Goal: Contribute content: Add original content to the website for others to see

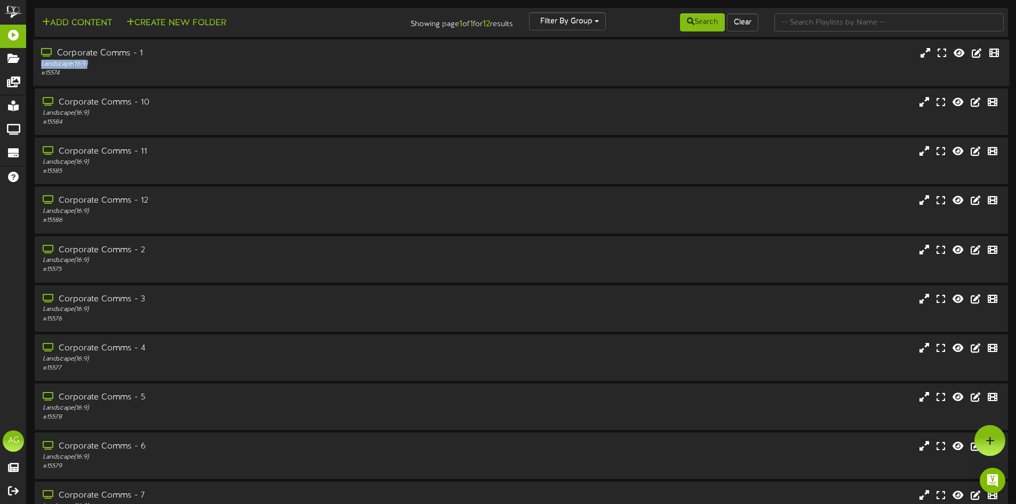
drag, startPoint x: 353, startPoint y: 60, endPoint x: 359, endPoint y: 55, distance: 8.3
click at [359, 55] on div "Corporate Comms - 1 Landscape ( 16:9 ) # 15574" at bounding box center [236, 62] width 407 height 30
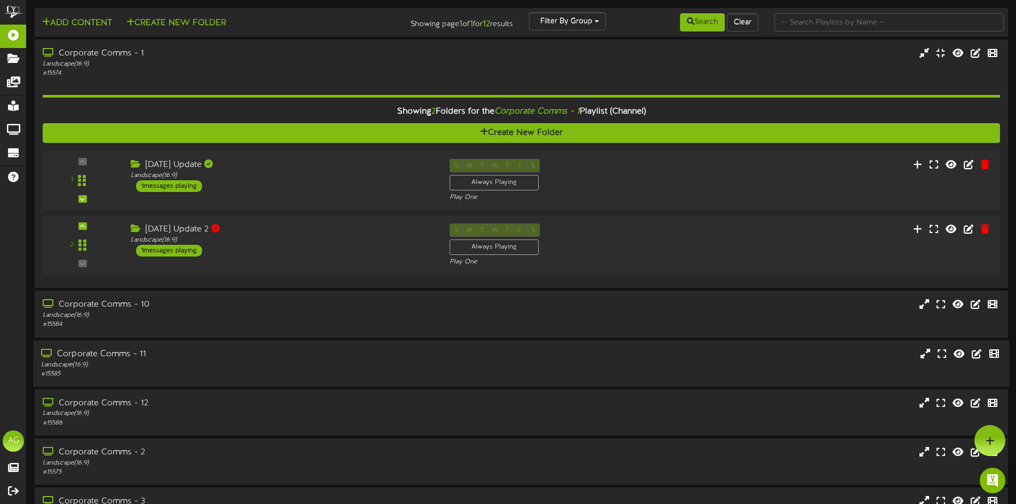
click at [178, 378] on div "# 15585" at bounding box center [236, 374] width 391 height 9
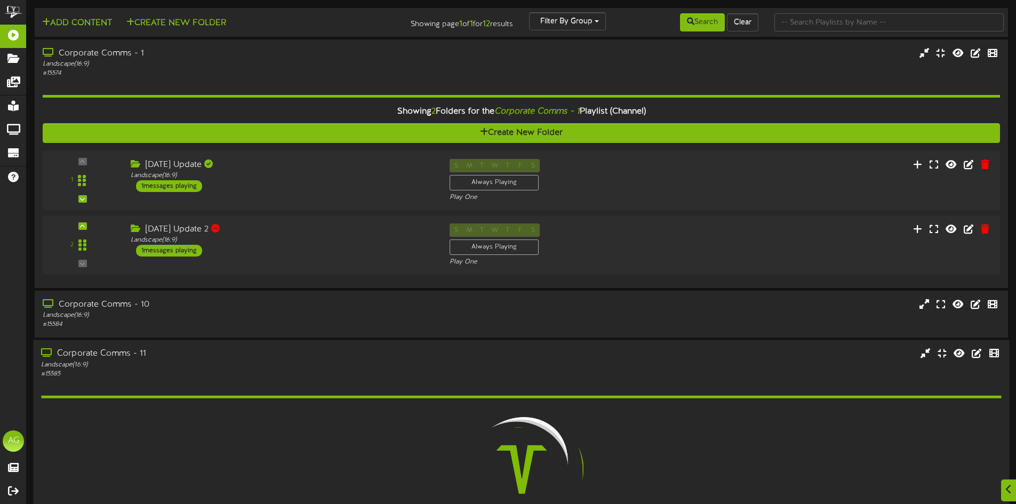
scroll to position [107, 0]
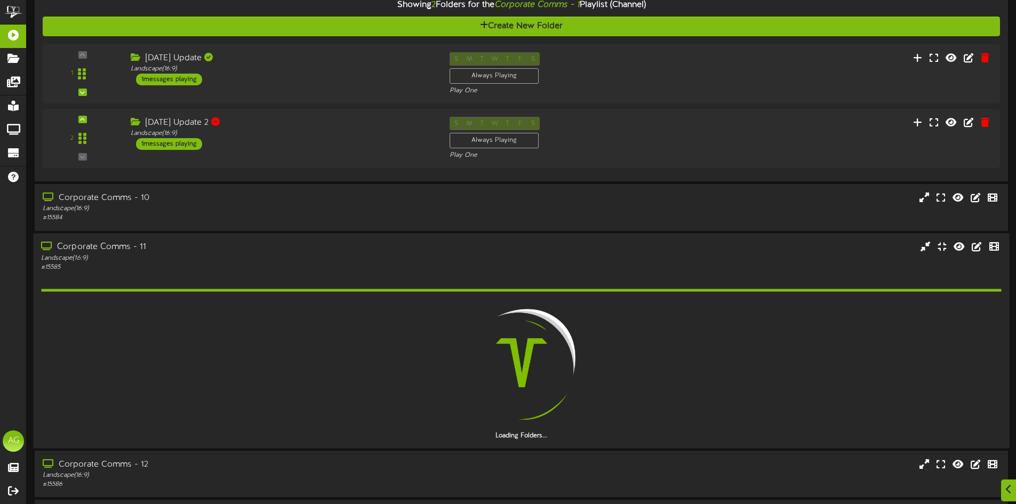
click at [220, 248] on div "Corporate Comms - 11" at bounding box center [236, 247] width 391 height 12
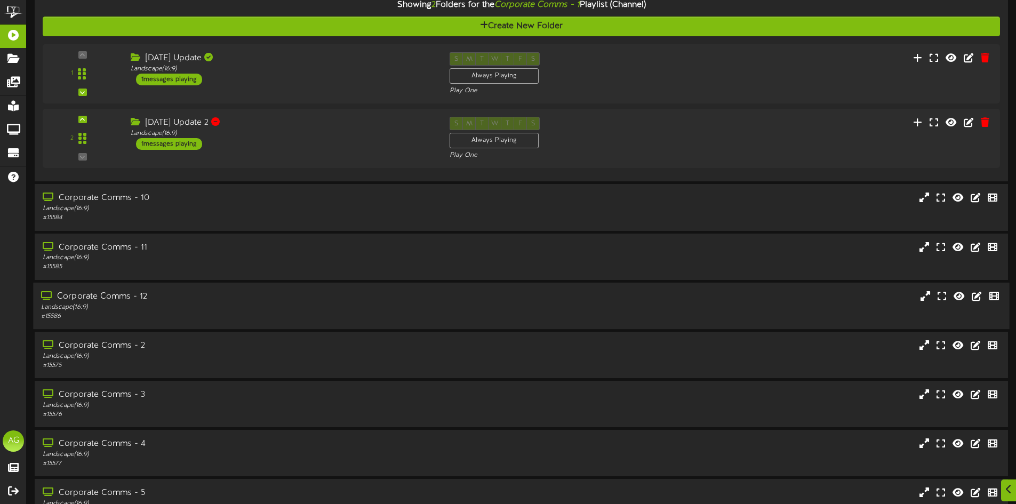
click at [171, 310] on div "Landscape ( 16:9 )" at bounding box center [236, 307] width 391 height 9
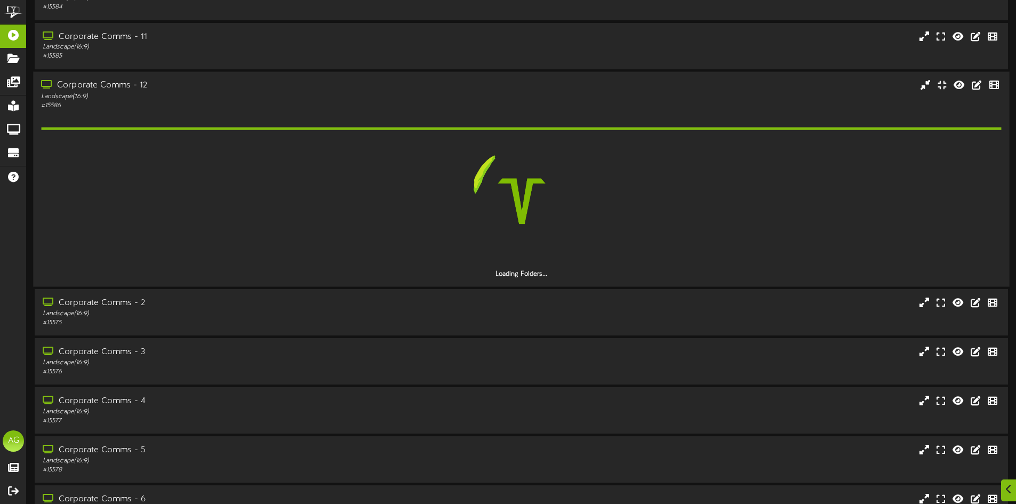
scroll to position [320, 0]
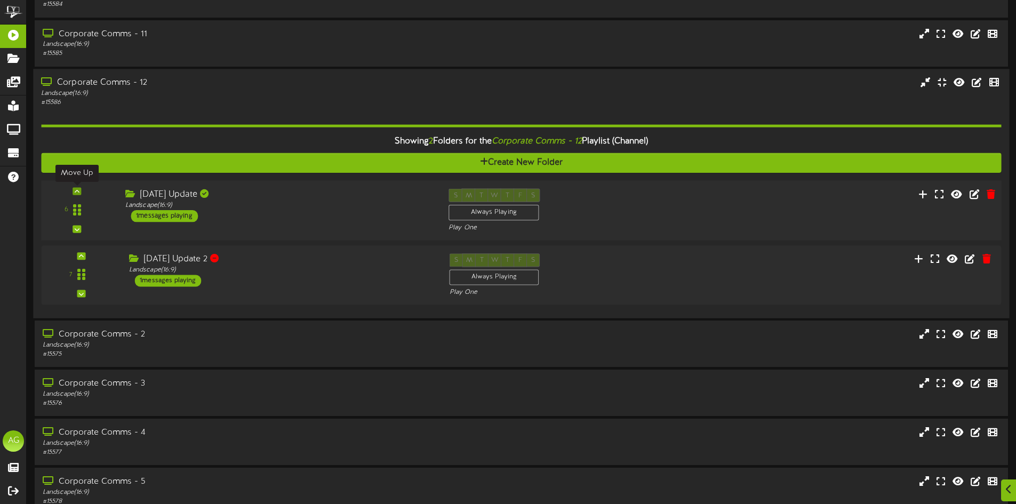
click at [74, 189] on div at bounding box center [77, 190] width 9 height 7
click at [76, 192] on icon at bounding box center [77, 190] width 5 height 5
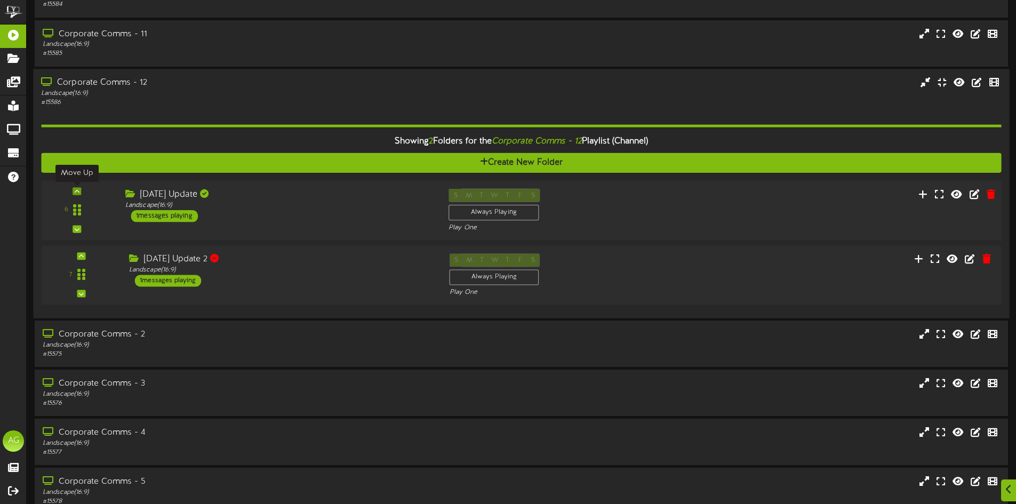
click at [76, 192] on icon at bounding box center [77, 190] width 5 height 5
click at [76, 191] on icon at bounding box center [77, 190] width 5 height 5
click at [76, 190] on icon at bounding box center [77, 190] width 5 height 5
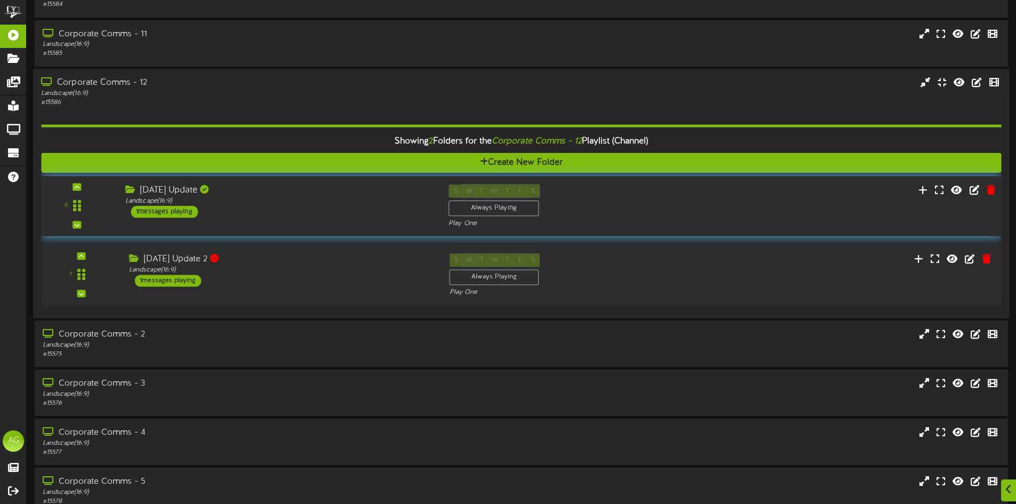
drag, startPoint x: 78, startPoint y: 208, endPoint x: 92, endPoint y: 198, distance: 16.6
click at [92, 198] on div "6" at bounding box center [77, 205] width 65 height 43
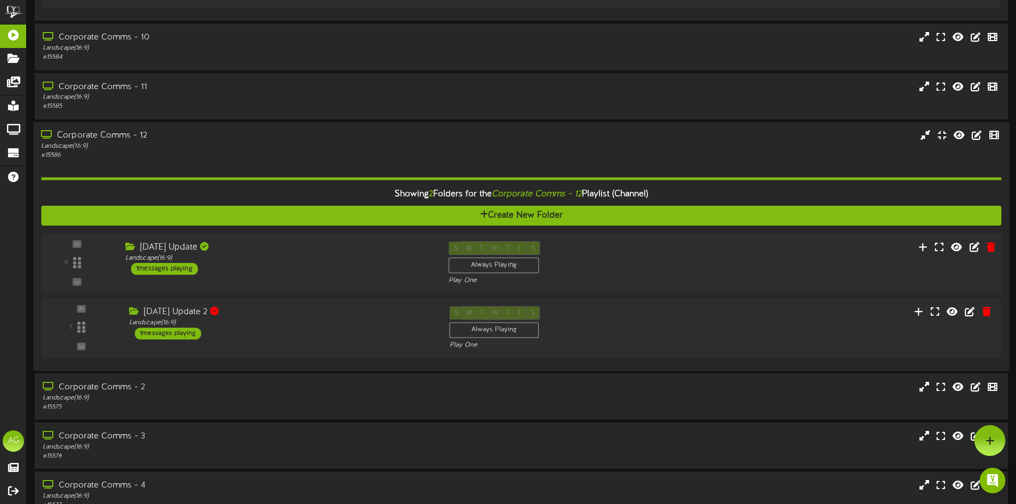
scroll to position [267, 0]
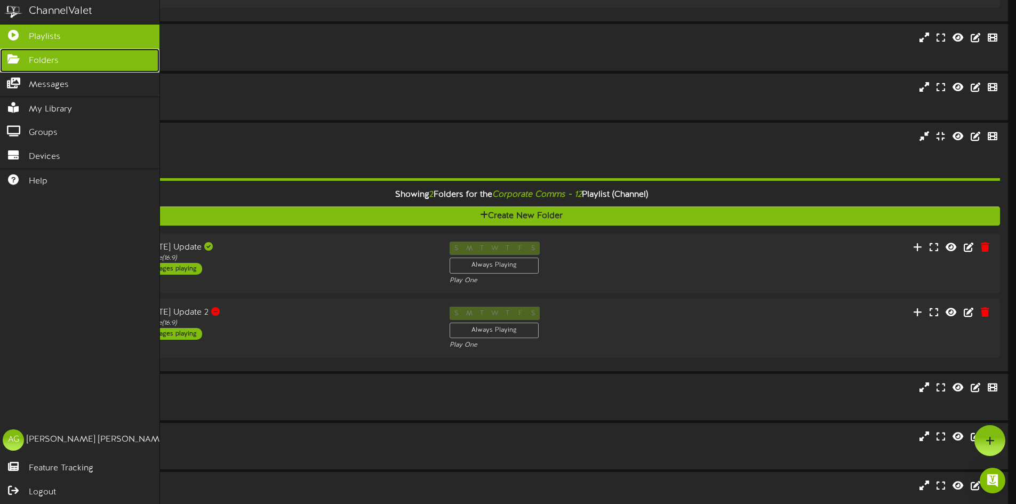
click at [17, 54] on icon at bounding box center [13, 58] width 27 height 8
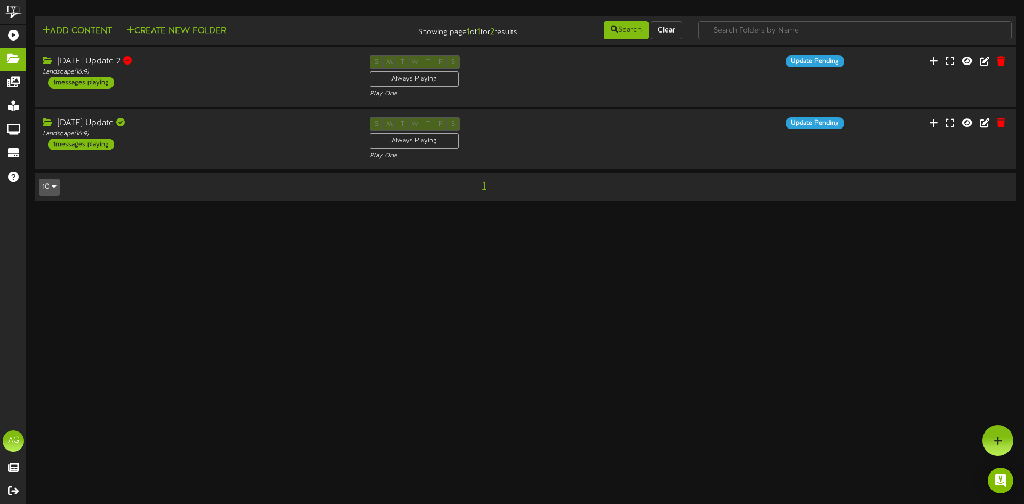
click at [58, 194] on button "10" at bounding box center [49, 187] width 21 height 17
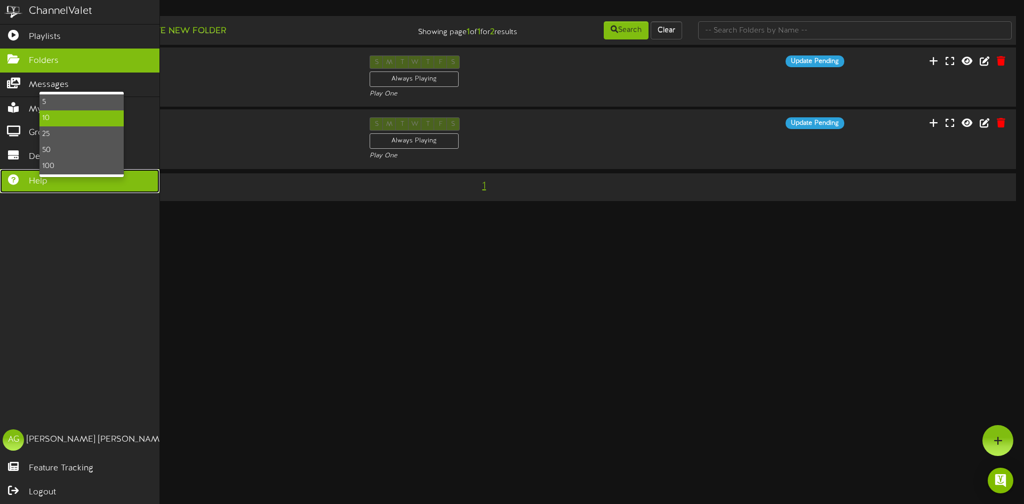
click at [0, 186] on link "Help" at bounding box center [80, 181] width 160 height 24
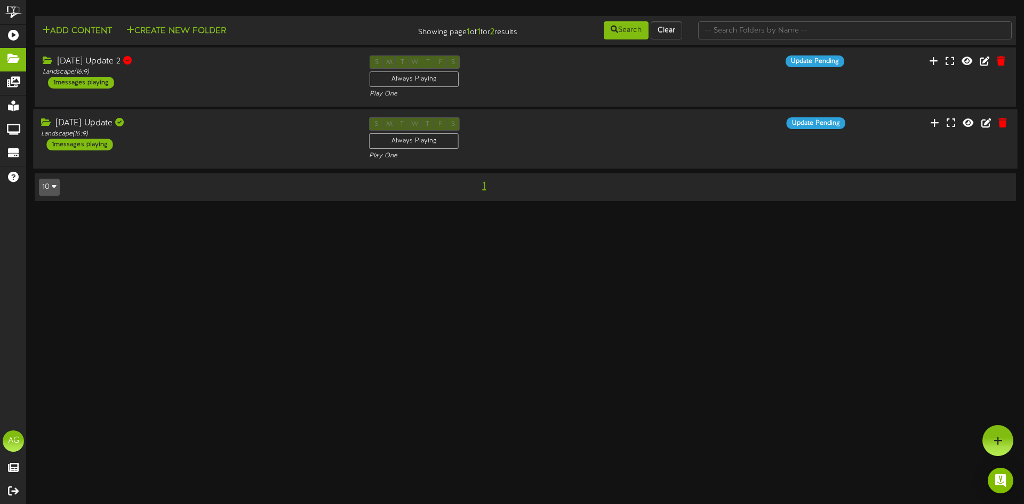
click at [161, 128] on div "[DATE] Update" at bounding box center [197, 123] width 312 height 12
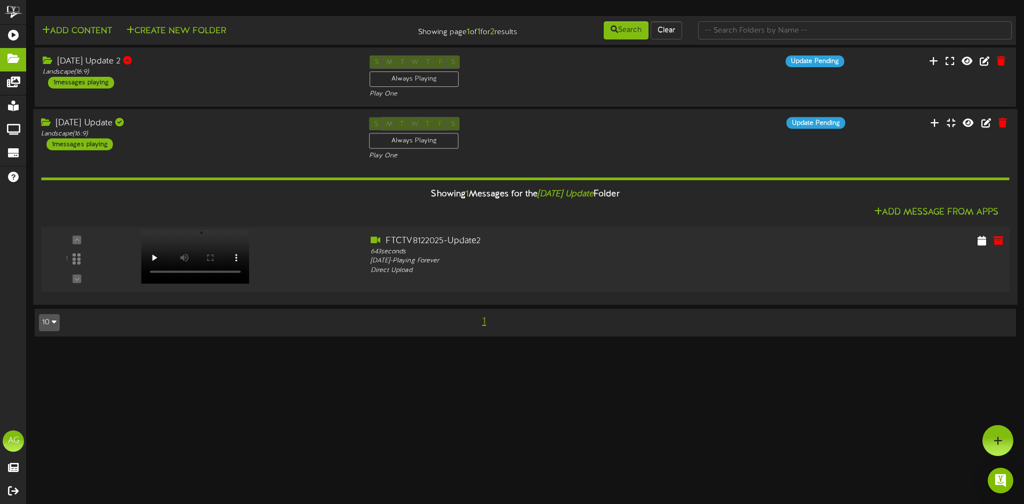
click at [74, 259] on div "1" at bounding box center [76, 259] width 65 height 49
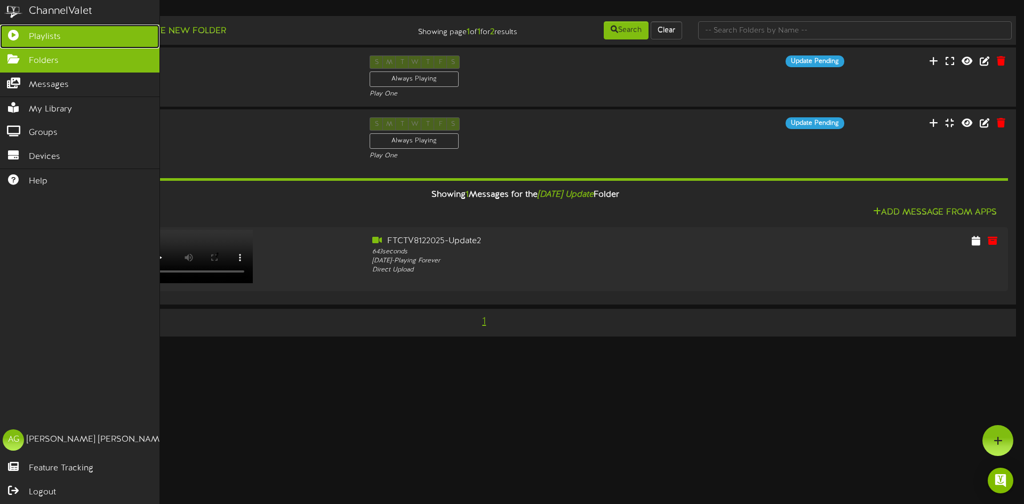
click at [17, 43] on link "Playlists" at bounding box center [80, 37] width 160 height 24
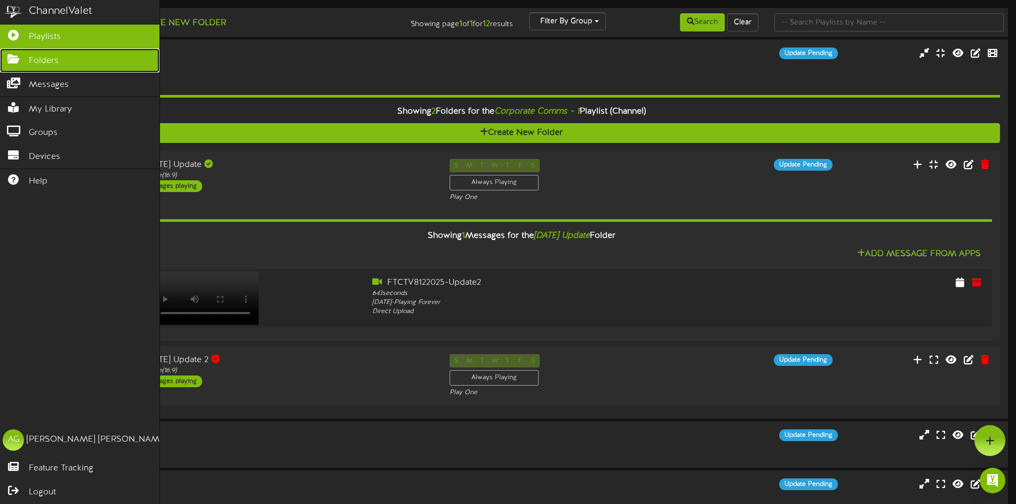
click at [18, 66] on link "Folders" at bounding box center [80, 61] width 160 height 24
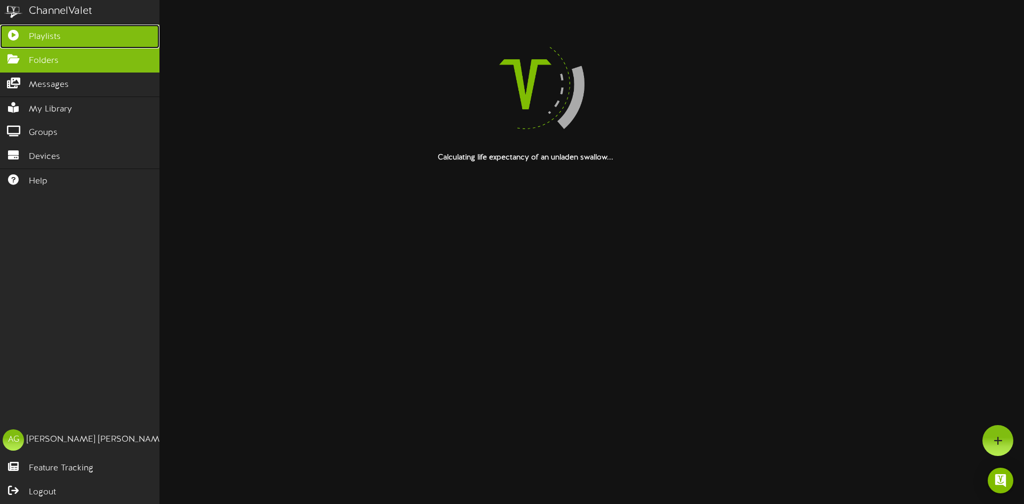
click at [19, 41] on link "Playlists" at bounding box center [80, 37] width 160 height 24
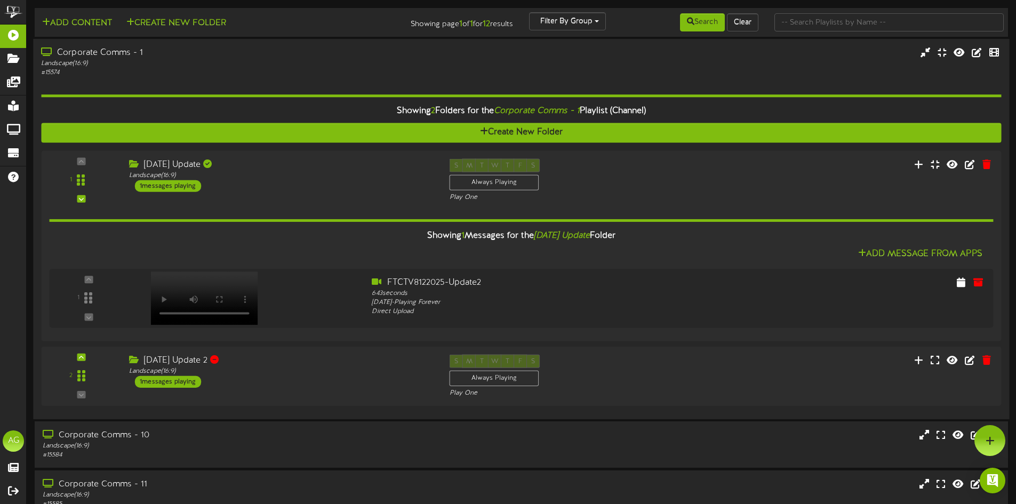
click at [182, 74] on div "# 15574" at bounding box center [236, 72] width 391 height 9
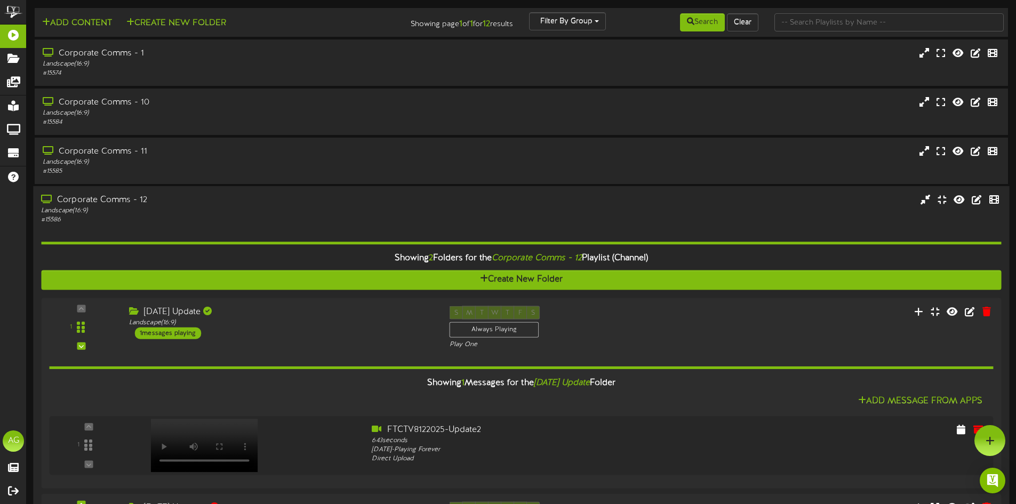
click at [204, 229] on div "Showing 2 Folders for the Corporate Comms - 12 Playlist (Channel) Create New Fo…" at bounding box center [521, 392] width 960 height 334
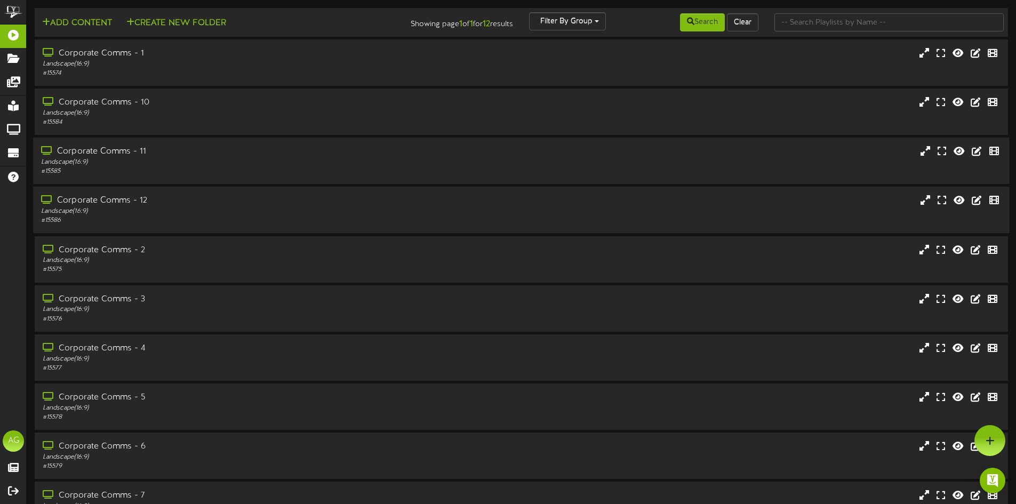
click at [246, 151] on div "Corporate Comms - 11" at bounding box center [236, 152] width 391 height 12
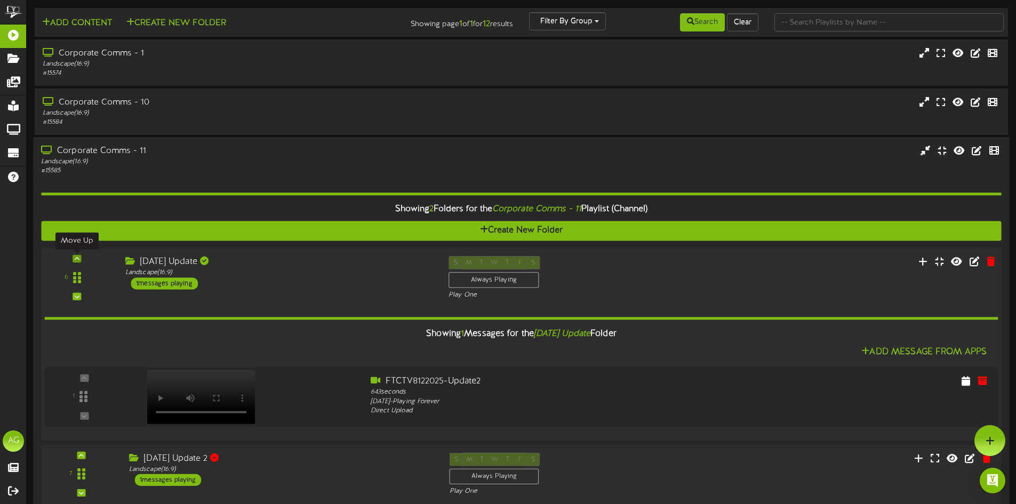
click at [79, 256] on icon at bounding box center [77, 258] width 5 height 5
click at [258, 156] on div "Corporate Comms - 11" at bounding box center [236, 151] width 391 height 12
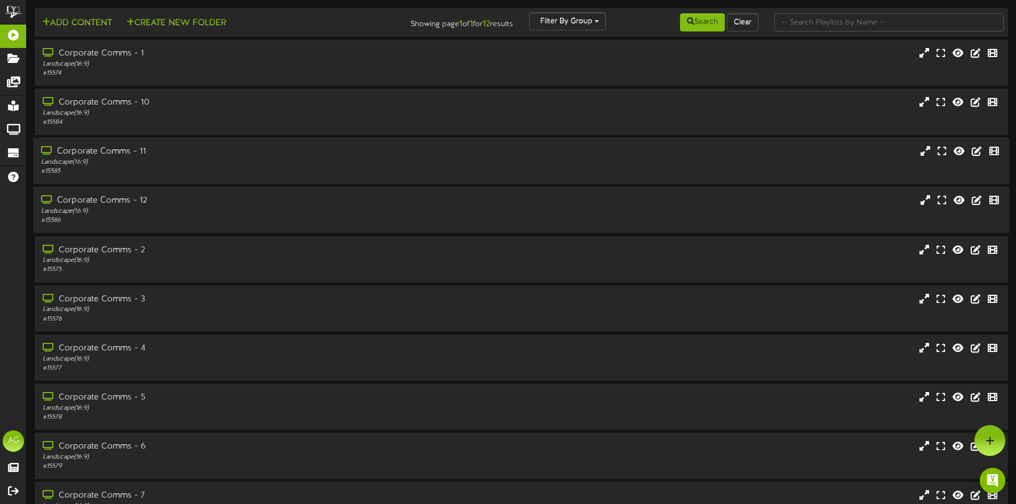
click at [130, 154] on div "Corporate Comms - 11" at bounding box center [236, 152] width 391 height 12
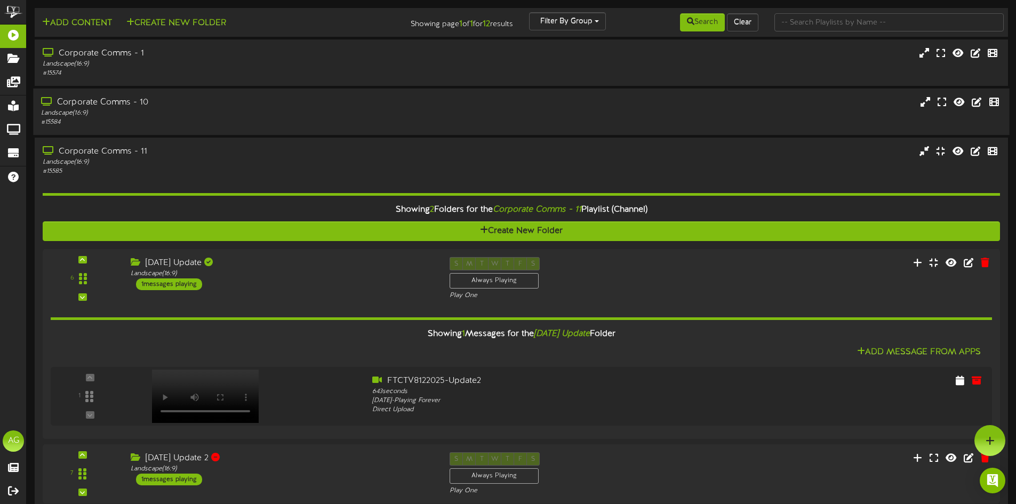
click at [129, 112] on div "Landscape ( 16:9 )" at bounding box center [236, 113] width 391 height 9
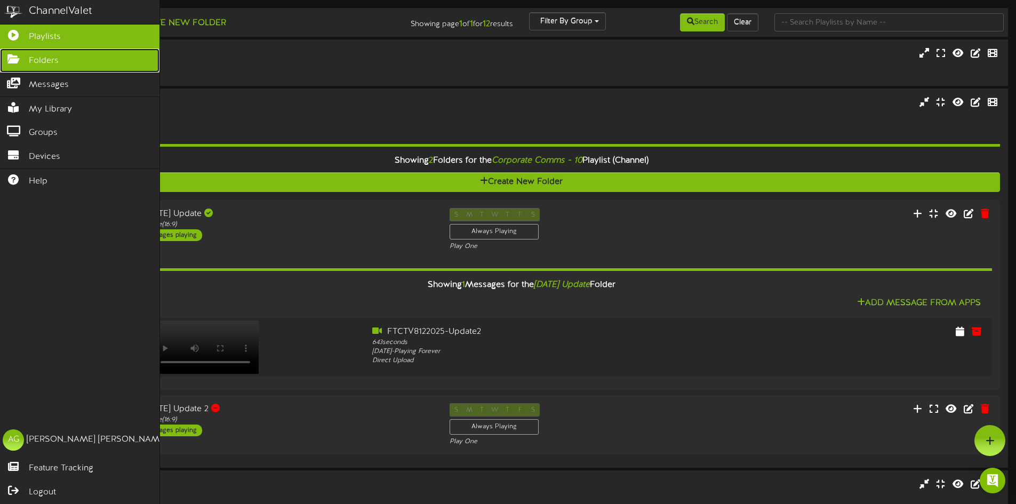
click at [10, 58] on icon at bounding box center [13, 58] width 27 height 8
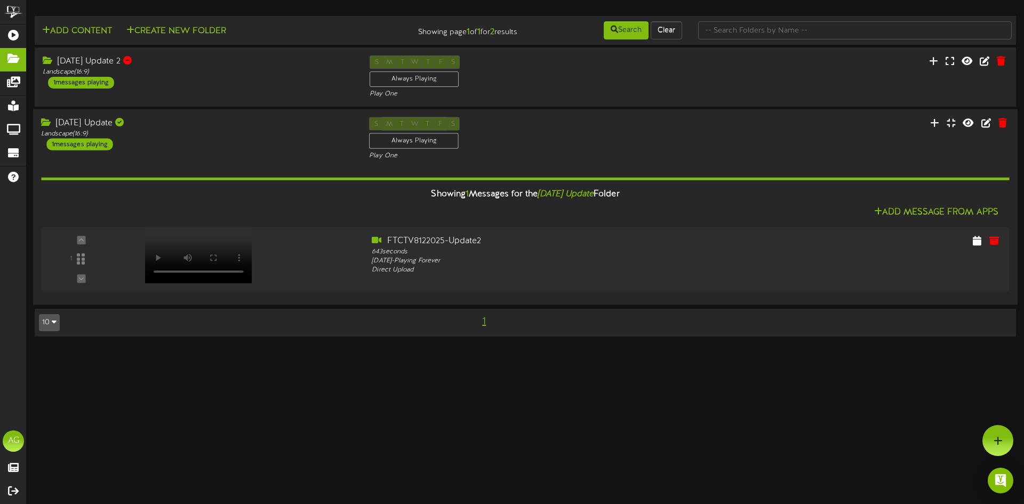
click at [97, 126] on div "[DATE] Update" at bounding box center [197, 123] width 312 height 12
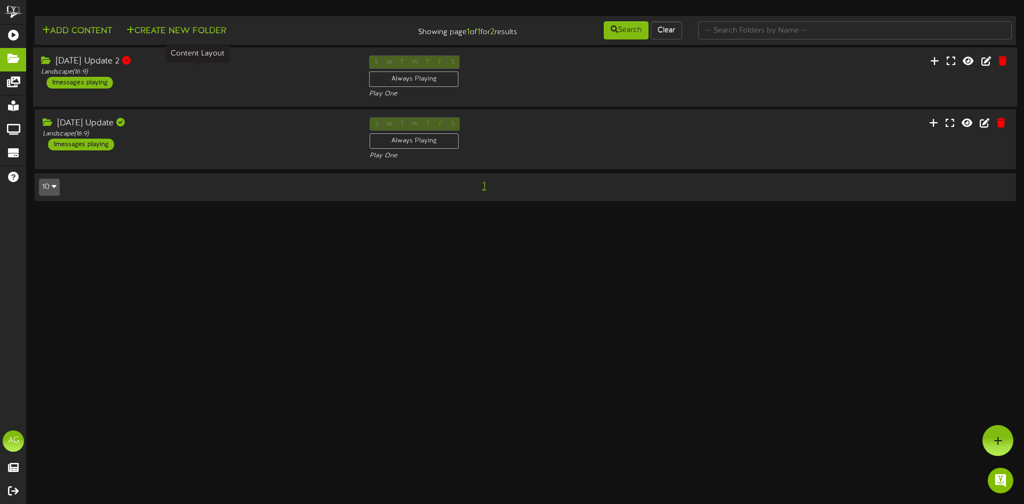
click at [117, 69] on div "Landscape ( 16:9 )" at bounding box center [197, 72] width 312 height 9
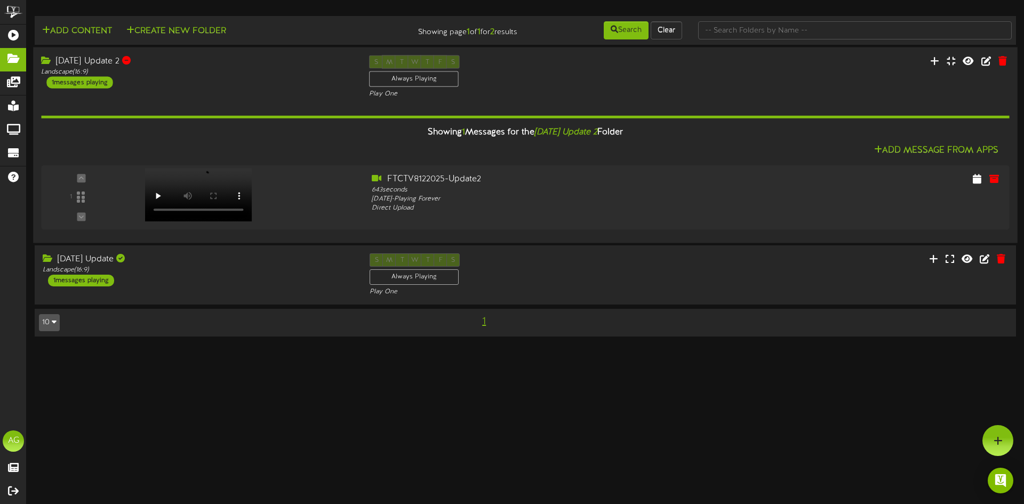
click at [111, 61] on div "[DATE] Update 2" at bounding box center [197, 61] width 312 height 12
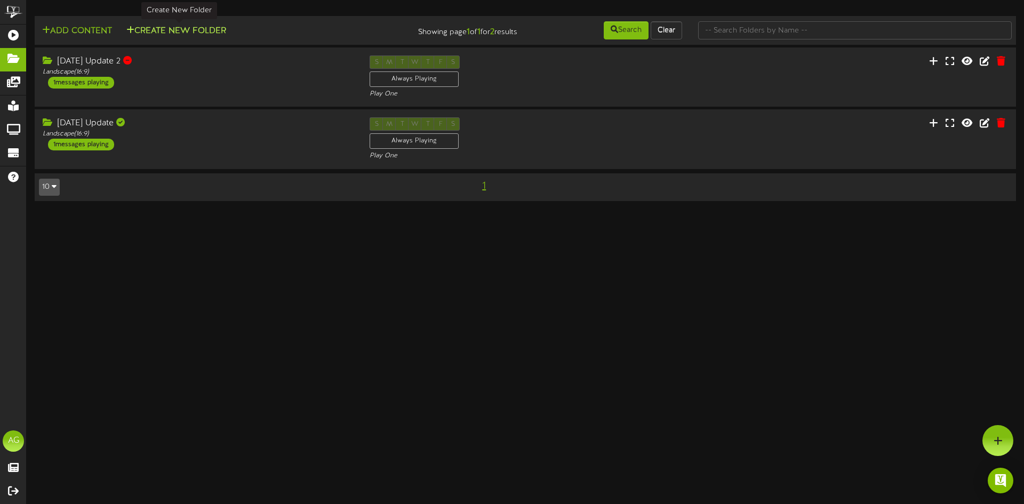
click at [155, 31] on button "Create New Folder" at bounding box center [176, 31] width 106 height 13
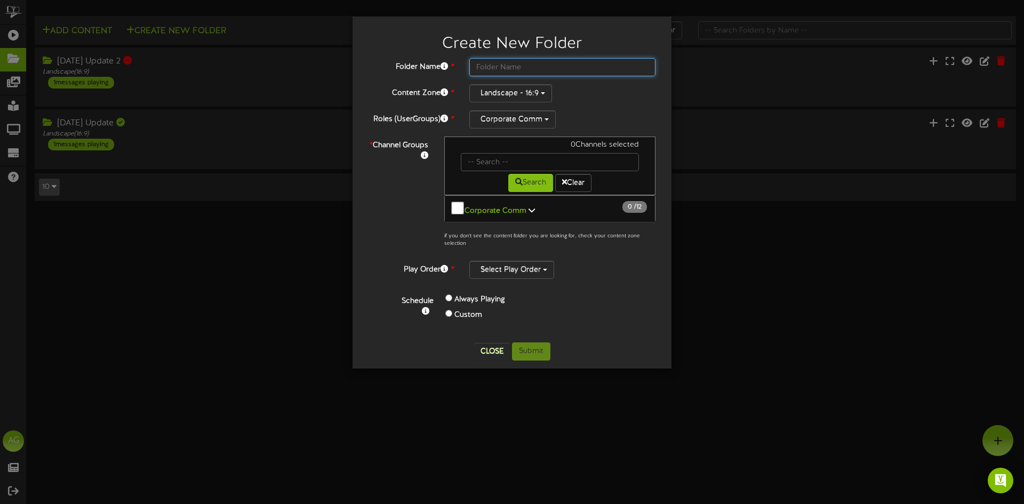
click at [507, 70] on input "text" at bounding box center [563, 67] width 186 height 18
type input "[DATE]"
click at [457, 200] on button "Corporate Comm 0 / 12" at bounding box center [549, 208] width 211 height 27
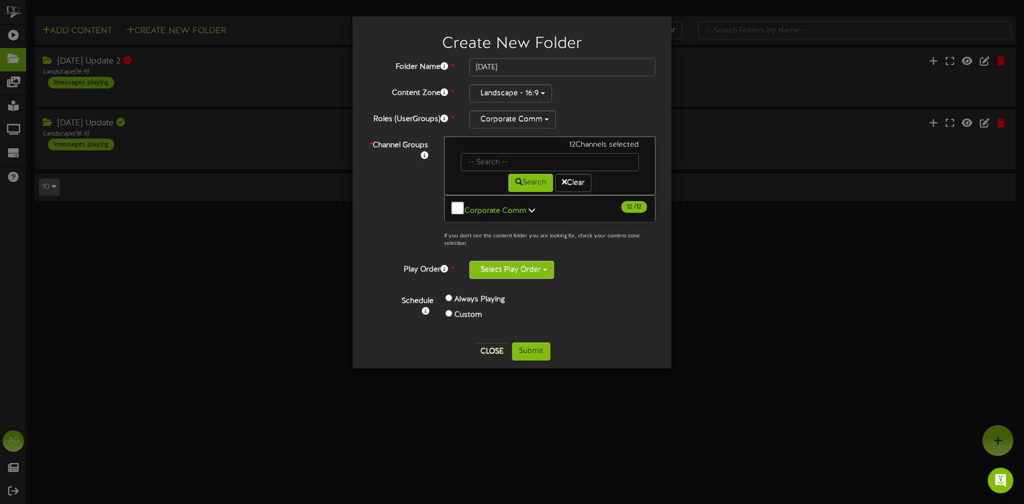
click at [498, 267] on button "Select Play Order" at bounding box center [512, 270] width 85 height 18
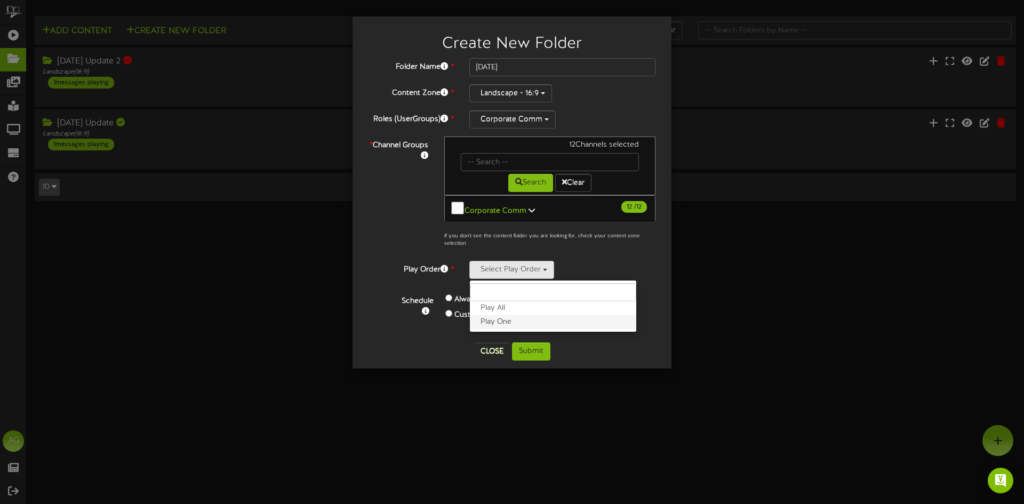
click at [508, 317] on label "Play One" at bounding box center [553, 322] width 166 height 14
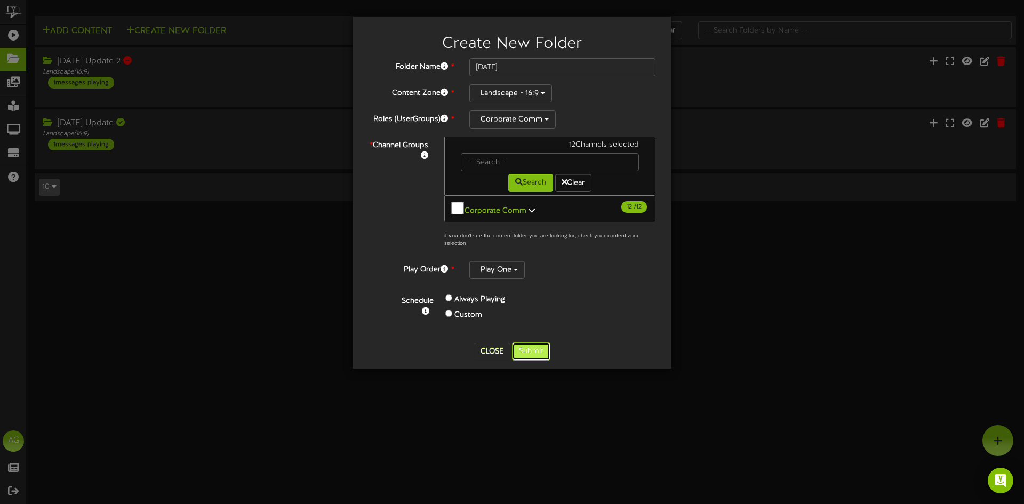
click at [536, 348] on button "Submit" at bounding box center [531, 352] width 38 height 18
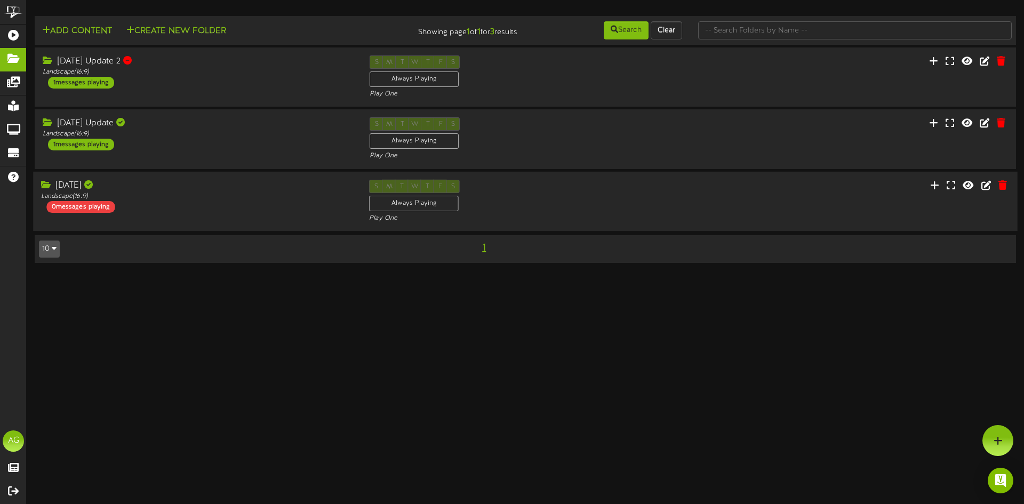
click at [266, 221] on div "[DATE] Landscape ( 16:9 ) 0 messages playing S M T W T F S Always Playing Play …" at bounding box center [525, 201] width 985 height 44
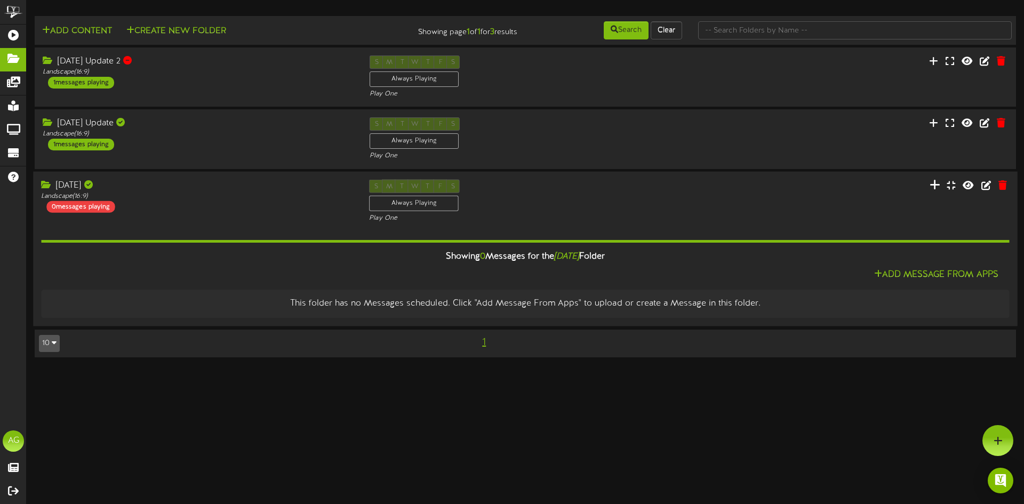
click at [932, 187] on icon at bounding box center [935, 185] width 11 height 12
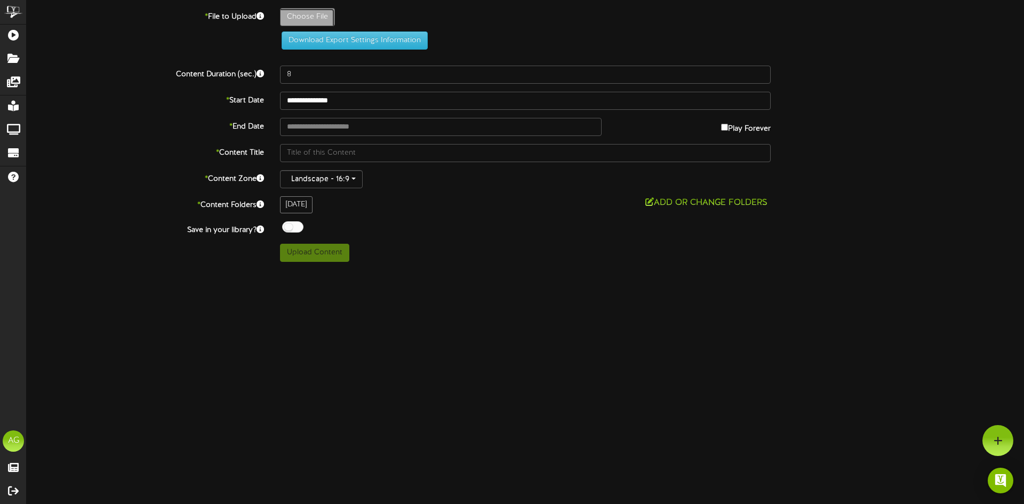
type input "**********"
type input "FTCTV8122025-Update2"
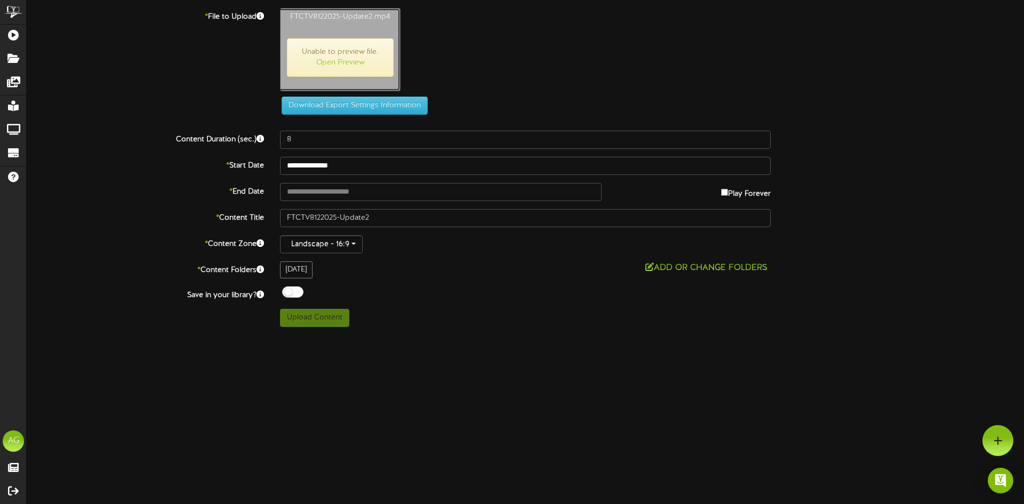
type input "643"
click at [327, 316] on button "Upload Content" at bounding box center [314, 318] width 69 height 18
type input "**********"
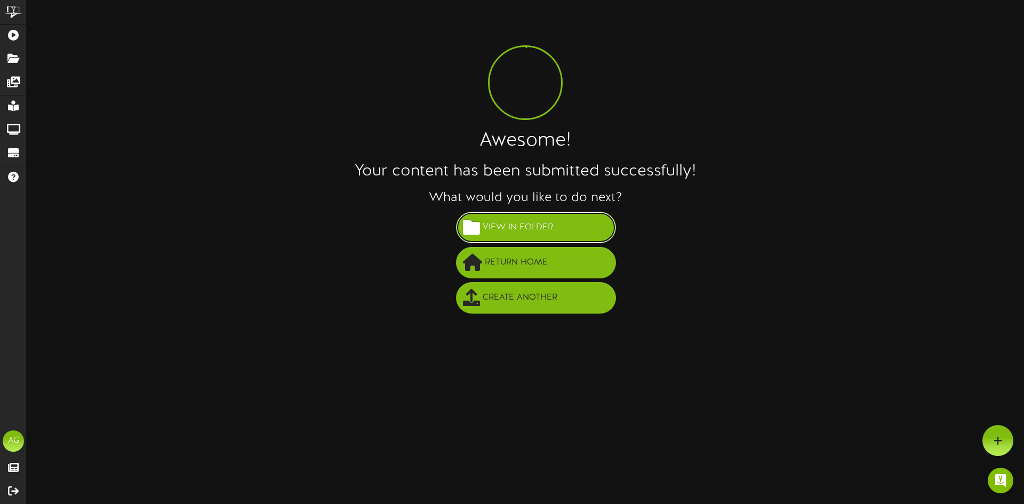
click at [506, 232] on span "View in Folder" at bounding box center [518, 228] width 76 height 18
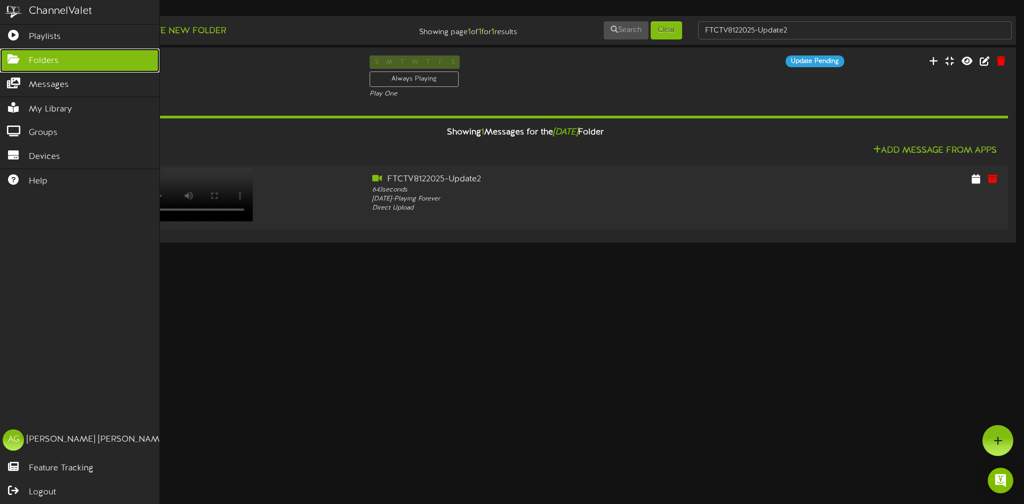
click at [19, 62] on icon at bounding box center [13, 58] width 27 height 8
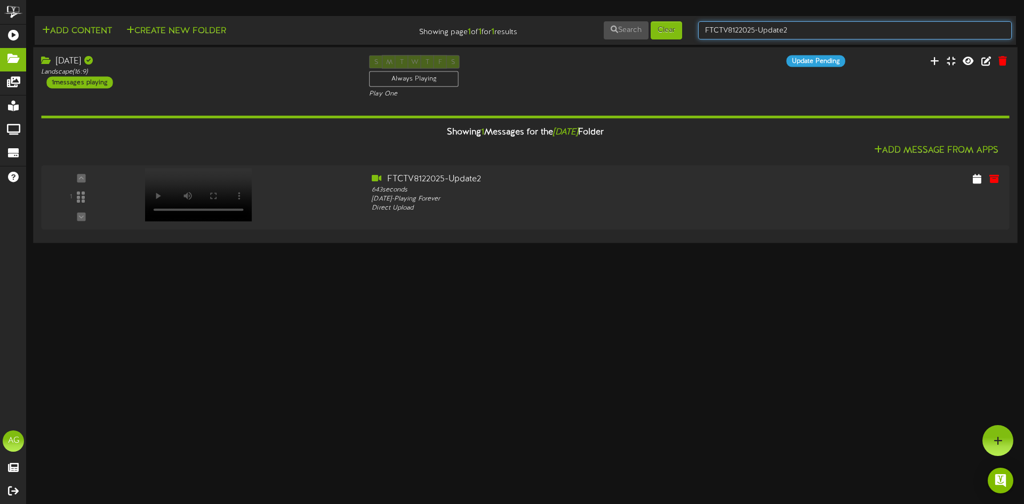
click at [628, 39] on div "Add Content Create New Folder Showing page 1 of 1 for 1 results Search Clear FT…" at bounding box center [525, 30] width 989 height 20
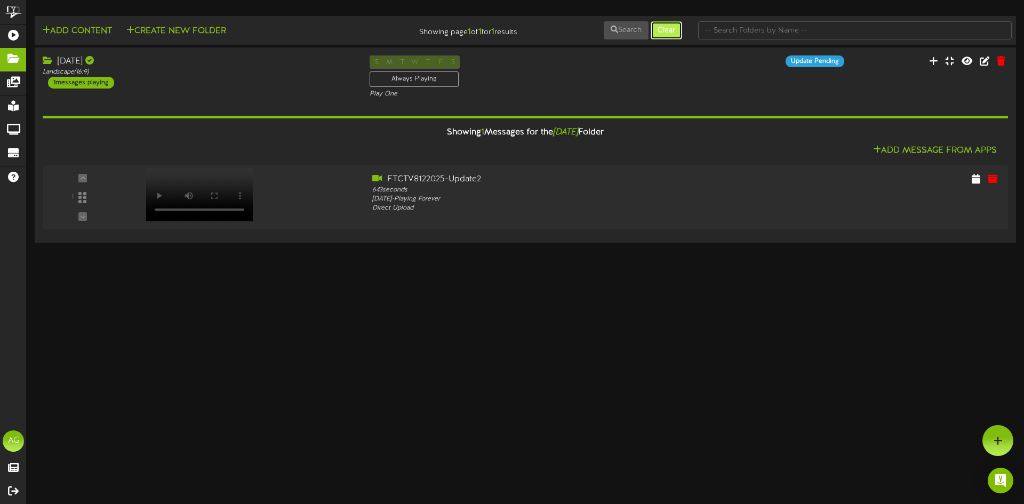
click at [674, 34] on button "Clear" at bounding box center [666, 30] width 31 height 18
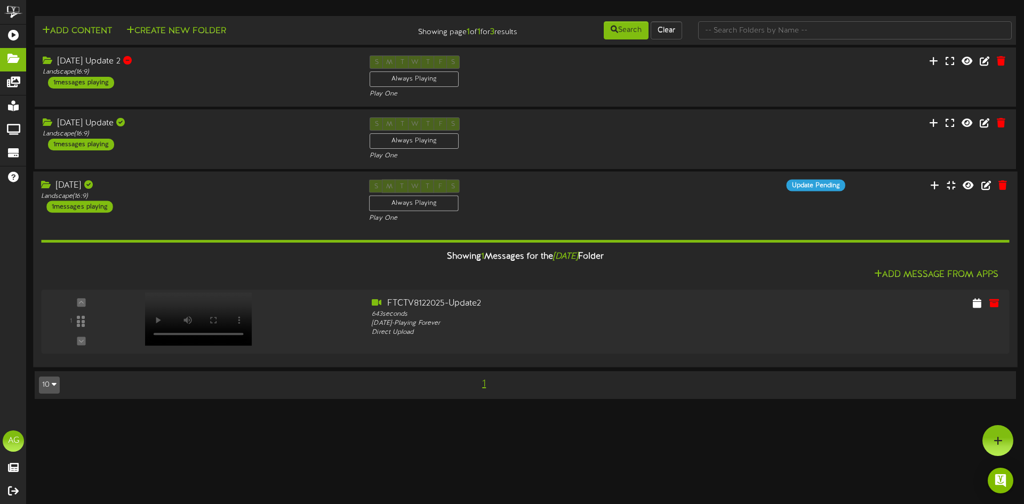
click at [189, 191] on div "[DATE]" at bounding box center [197, 185] width 312 height 12
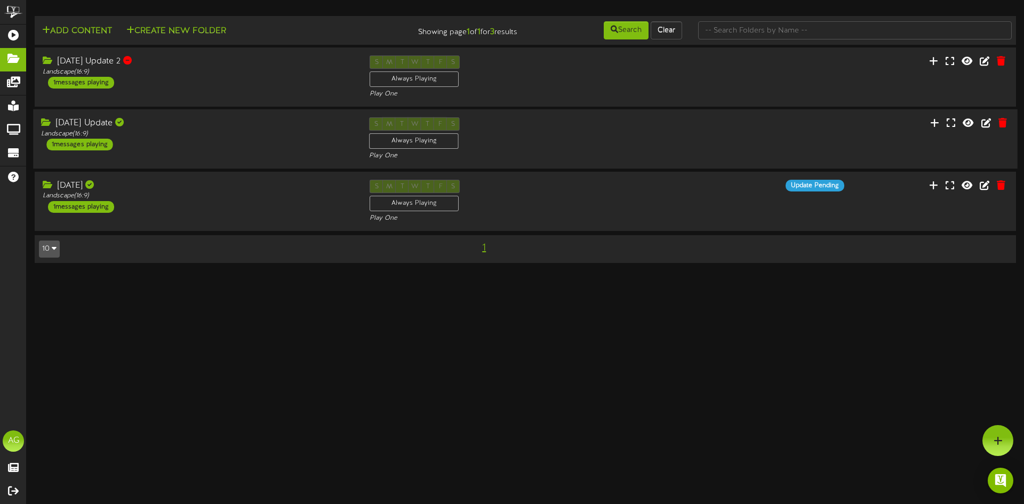
click at [205, 149] on div "[DATE] Update Landscape ( 16:9 ) 1 messages playing" at bounding box center [197, 133] width 328 height 33
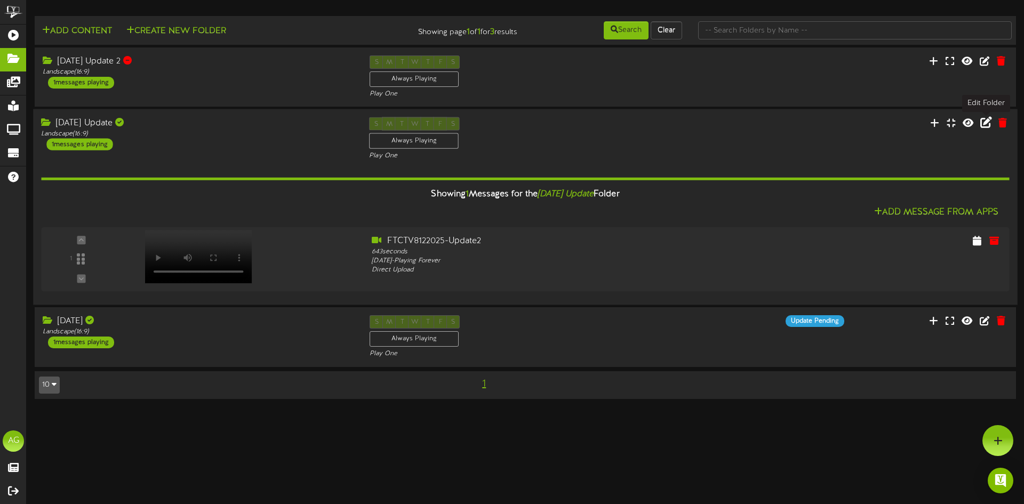
click at [985, 122] on icon at bounding box center [987, 122] width 12 height 12
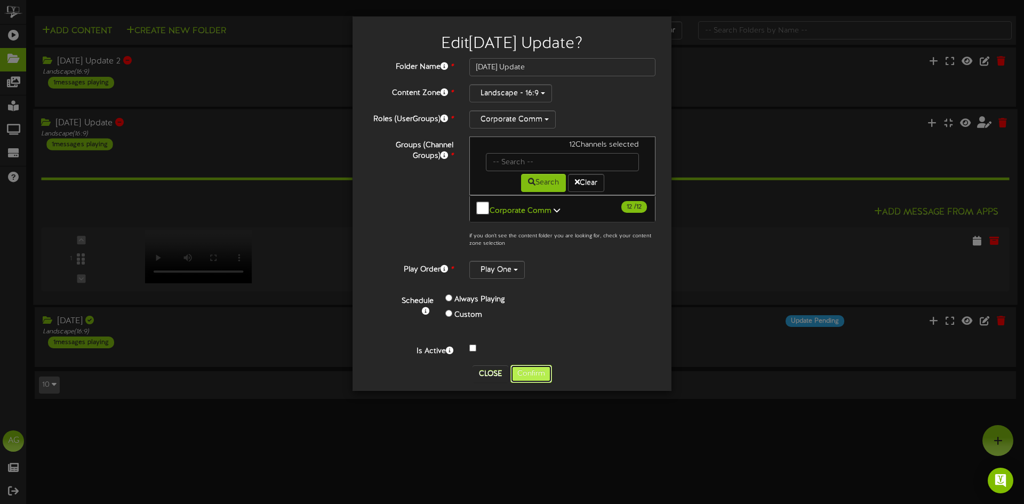
click at [528, 365] on button "Confirm" at bounding box center [532, 374] width 42 height 18
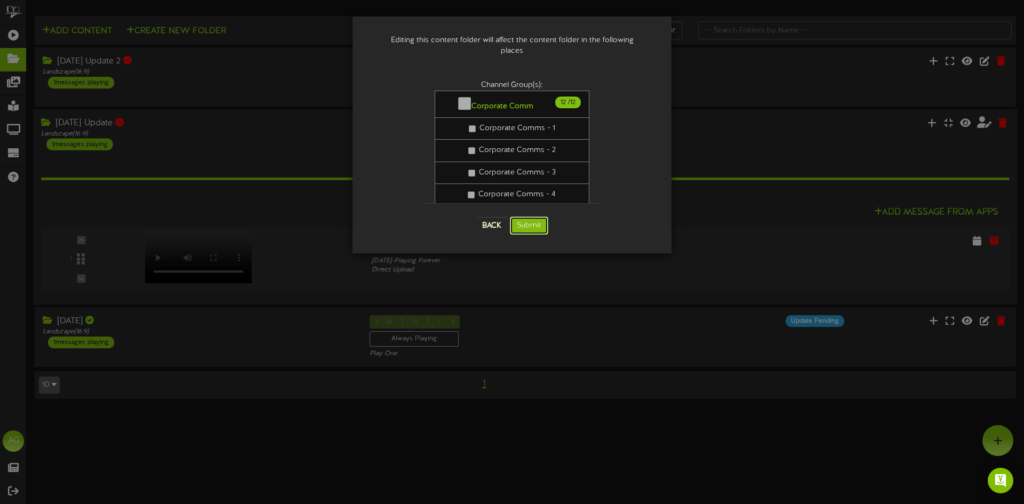
click at [527, 217] on button "Submit" at bounding box center [529, 226] width 38 height 18
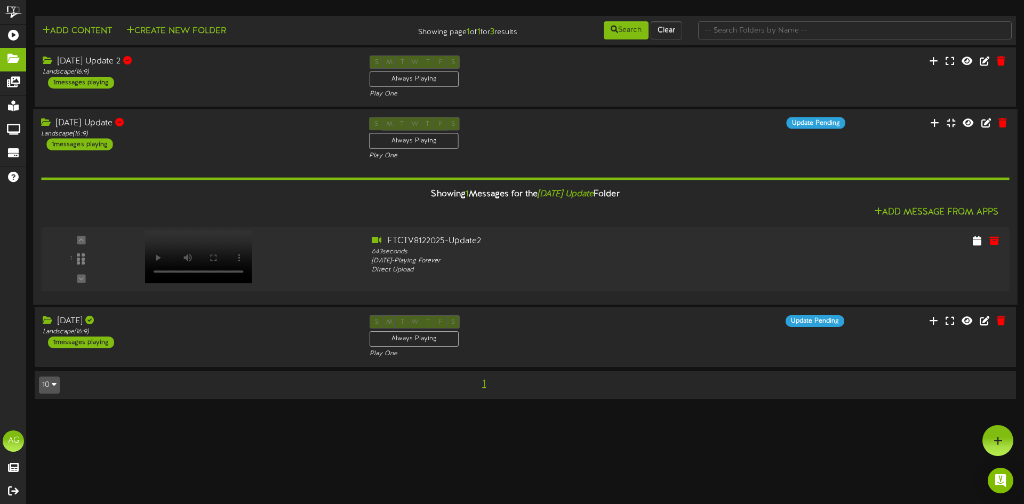
click at [150, 144] on div "[DATE] Update Landscape ( 16:9 ) 1 messages playing" at bounding box center [197, 133] width 328 height 33
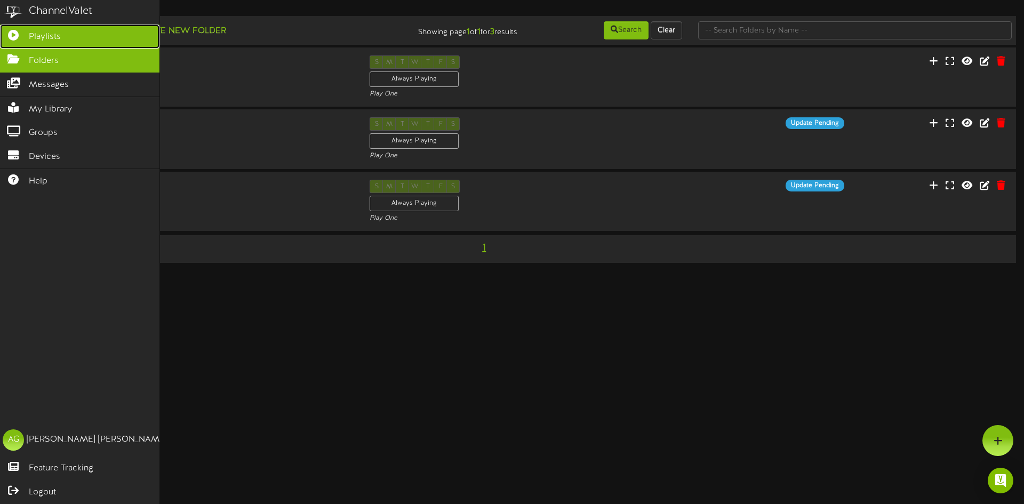
click at [12, 42] on link "Playlists" at bounding box center [80, 37] width 160 height 24
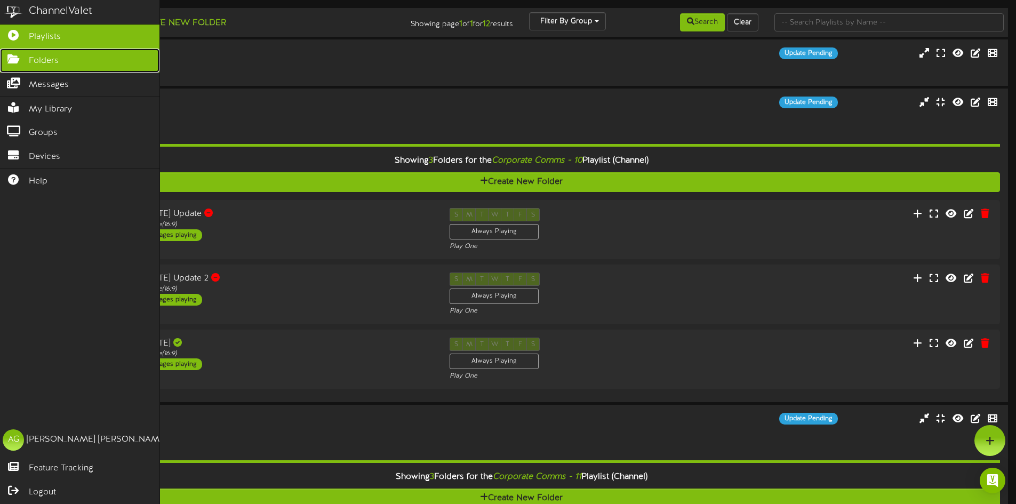
click at [17, 56] on icon at bounding box center [13, 58] width 27 height 8
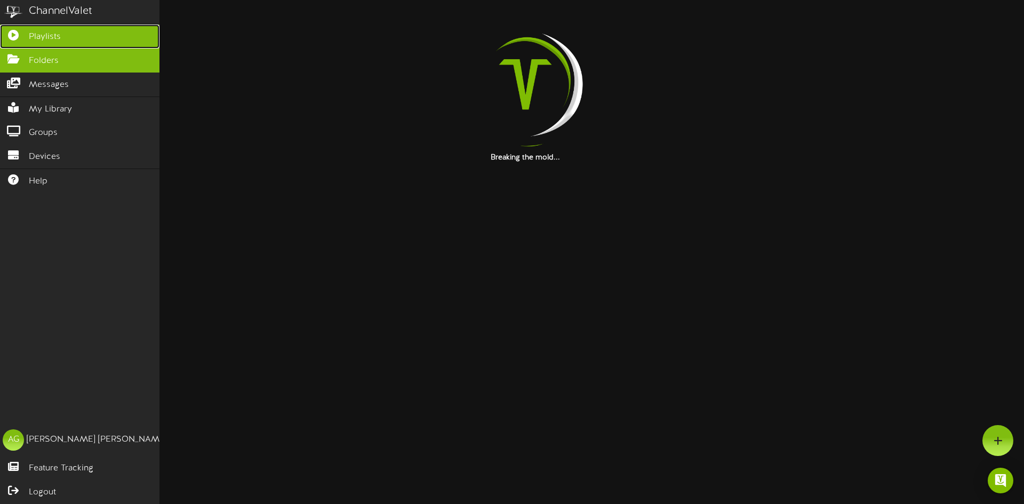
click at [26, 39] on link "Playlists" at bounding box center [80, 37] width 160 height 24
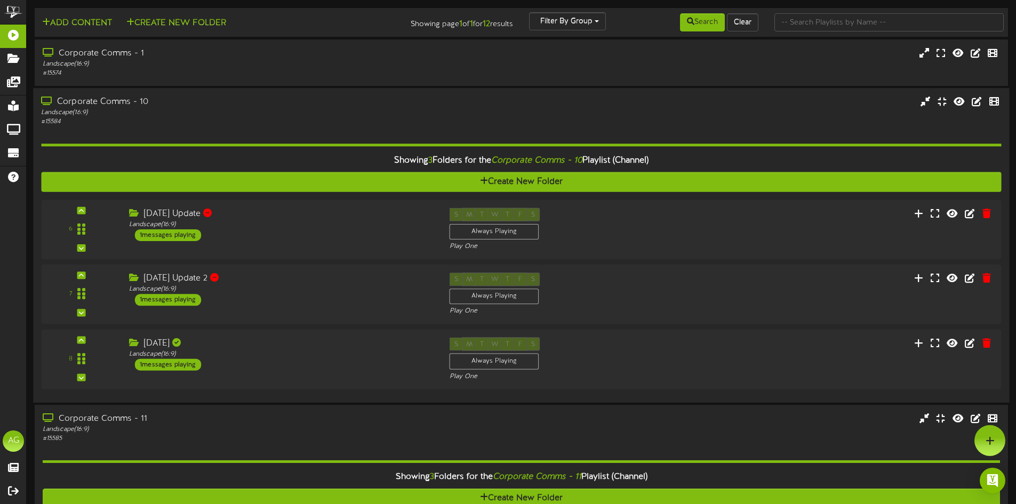
click at [110, 103] on div "Corporate Comms - 10" at bounding box center [236, 102] width 391 height 12
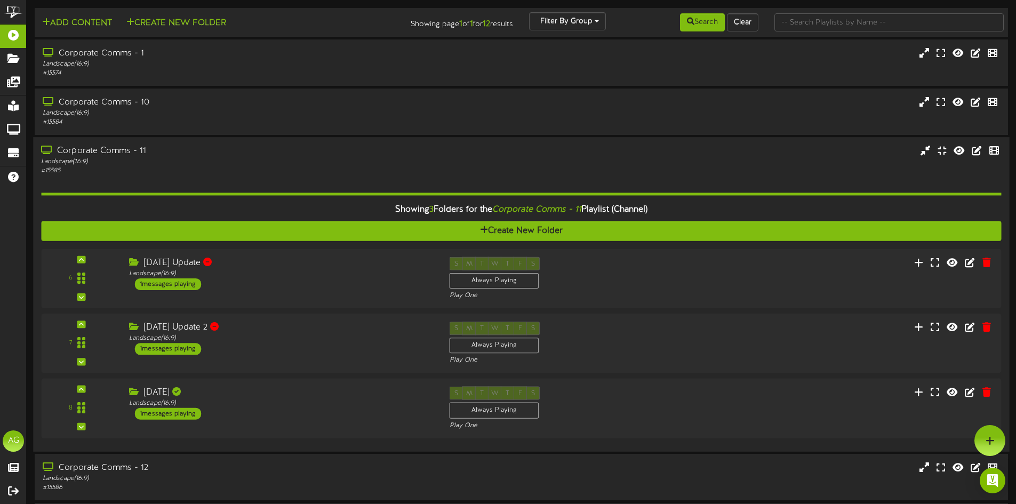
click at [93, 154] on div "Corporate Comms - 11" at bounding box center [236, 151] width 391 height 12
